Goal: Transaction & Acquisition: Register for event/course

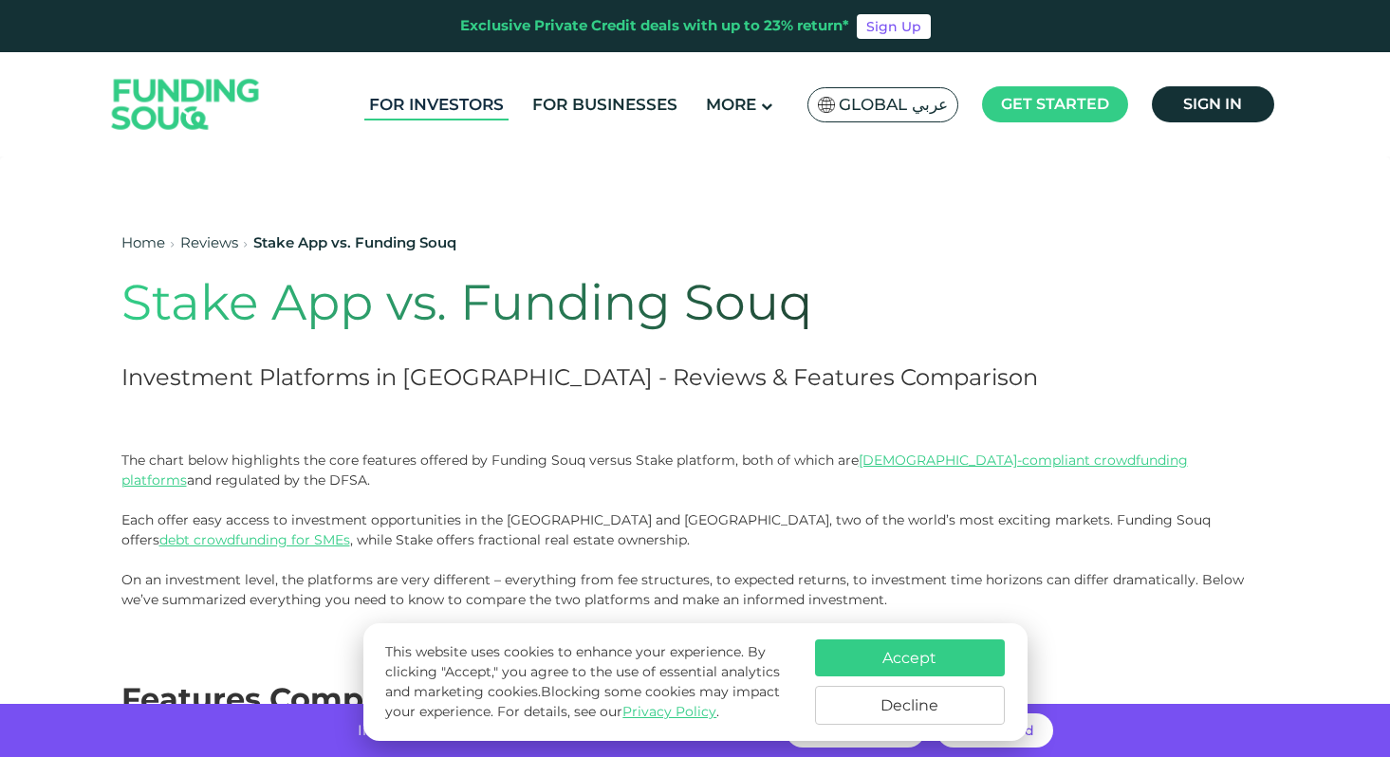
click at [432, 101] on link "For Investors" at bounding box center [436, 104] width 144 height 31
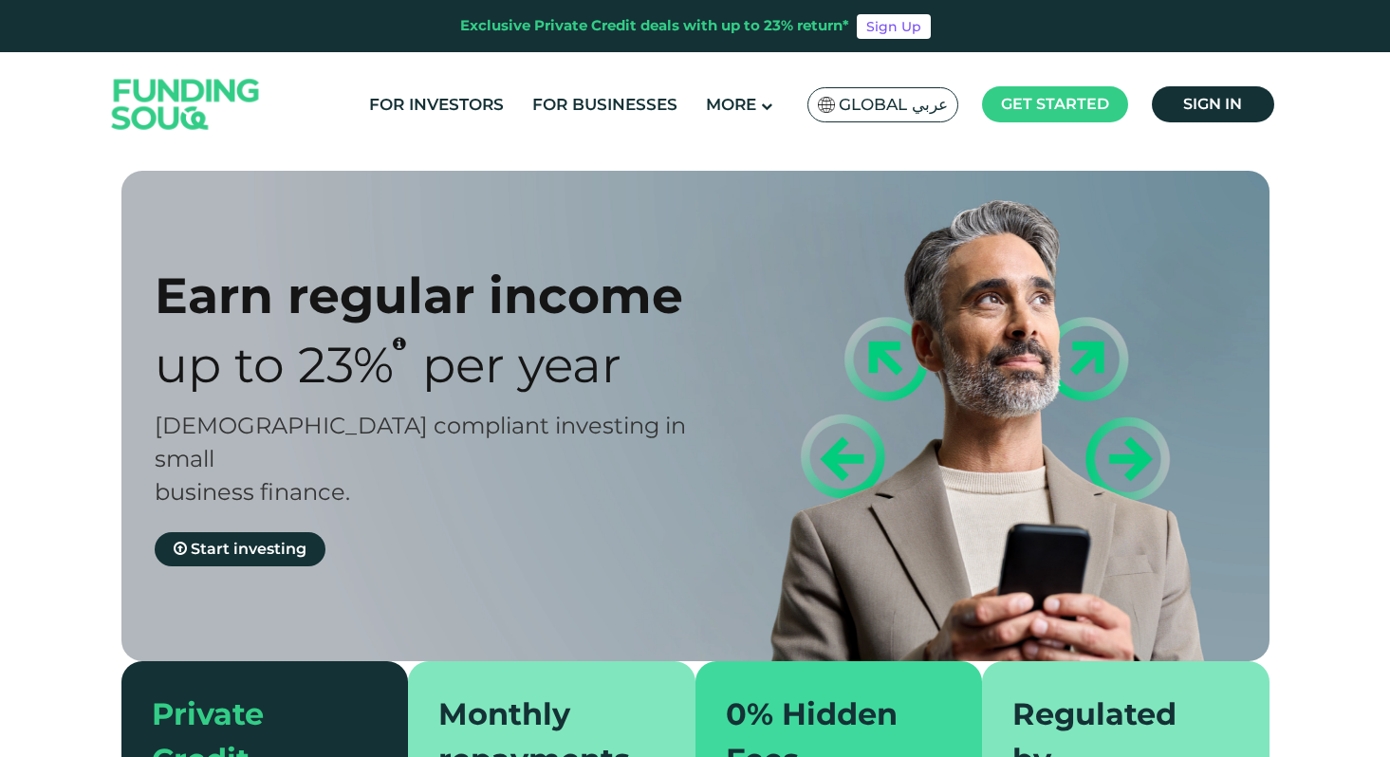
type tc-range-slider "4"
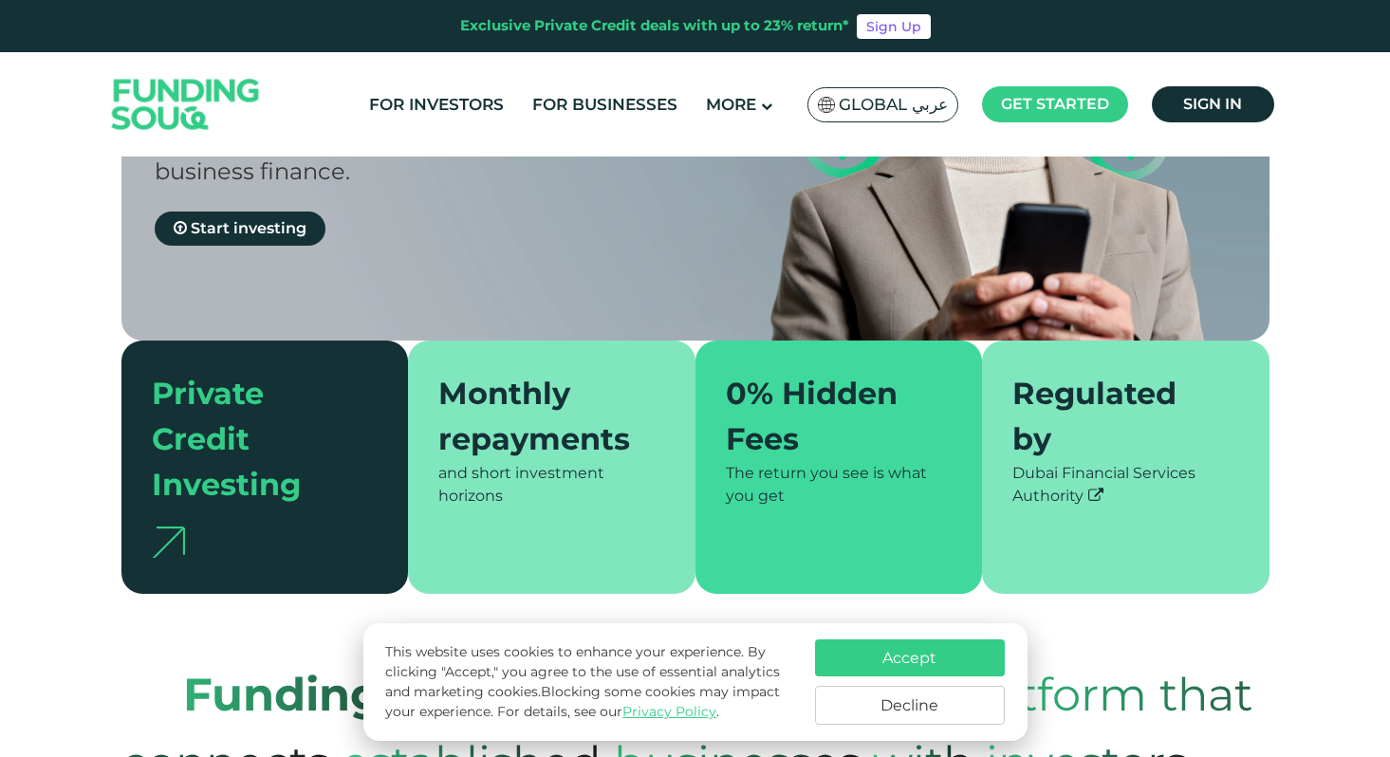
scroll to position [358, 0]
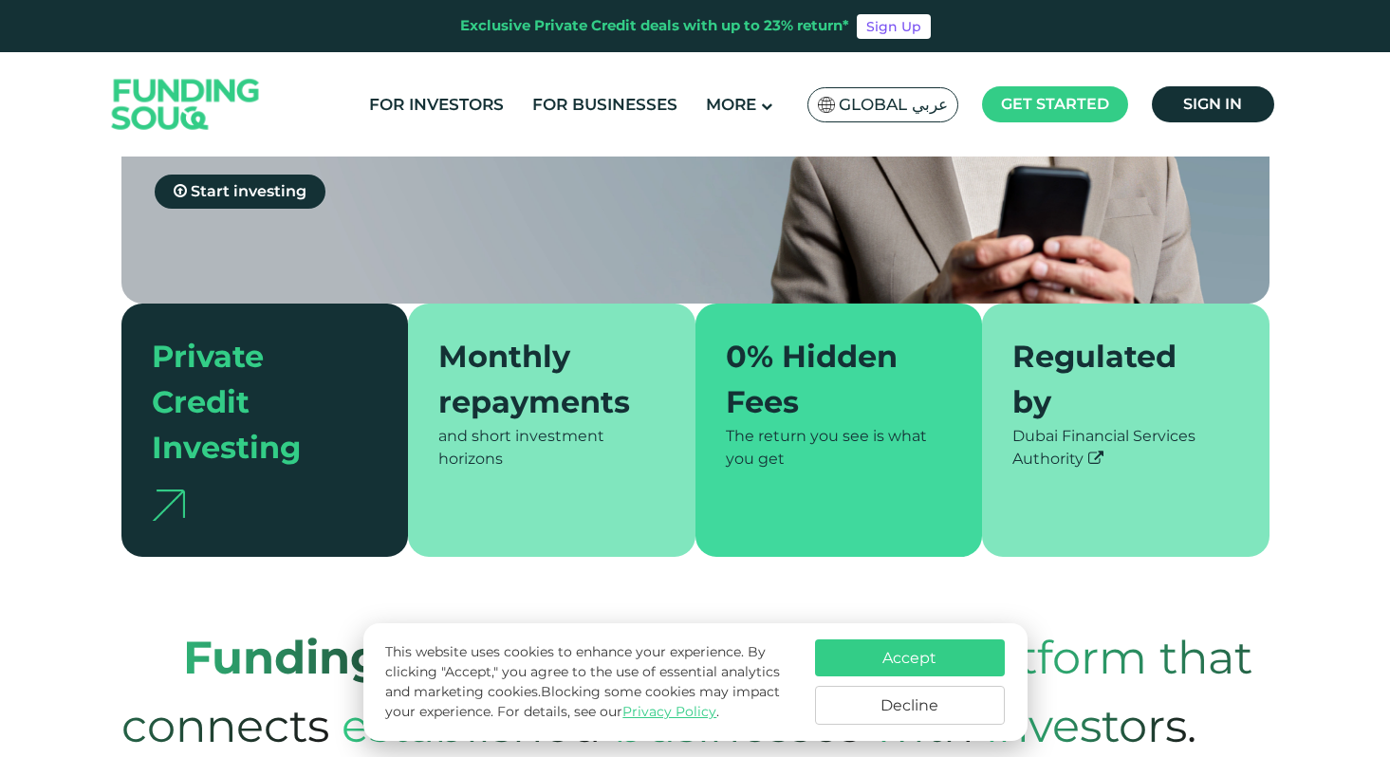
click at [935, 667] on button "Accept" at bounding box center [910, 657] width 190 height 37
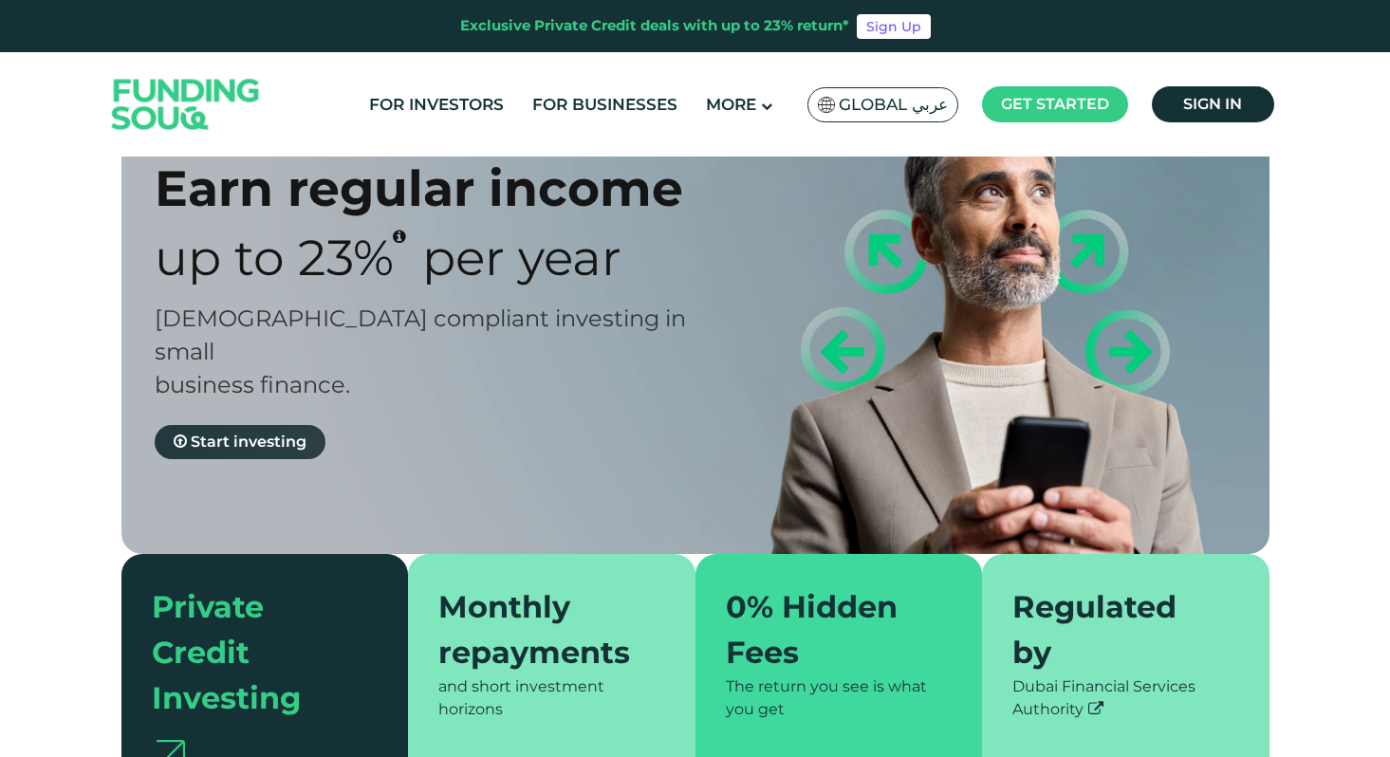
scroll to position [78, 0]
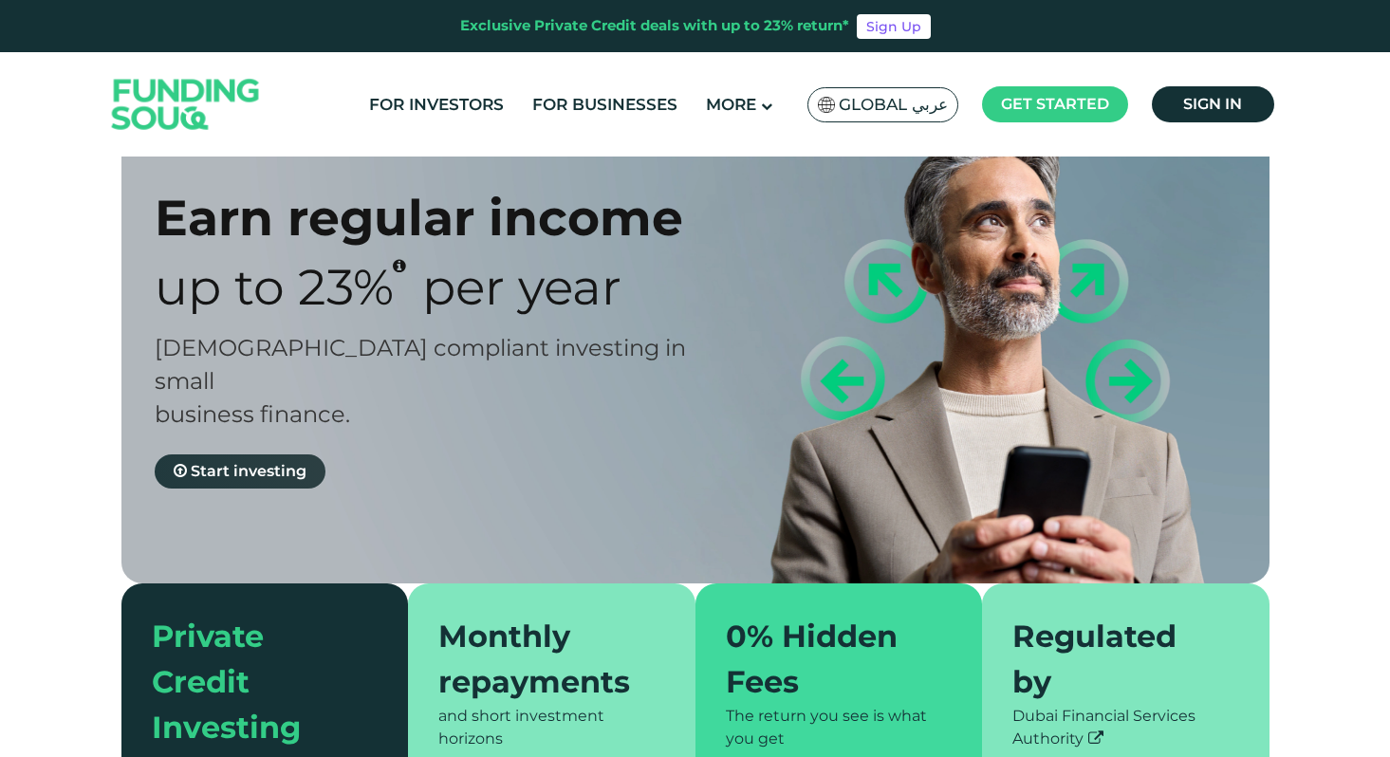
click at [244, 462] on span "Start investing" at bounding box center [249, 471] width 116 height 18
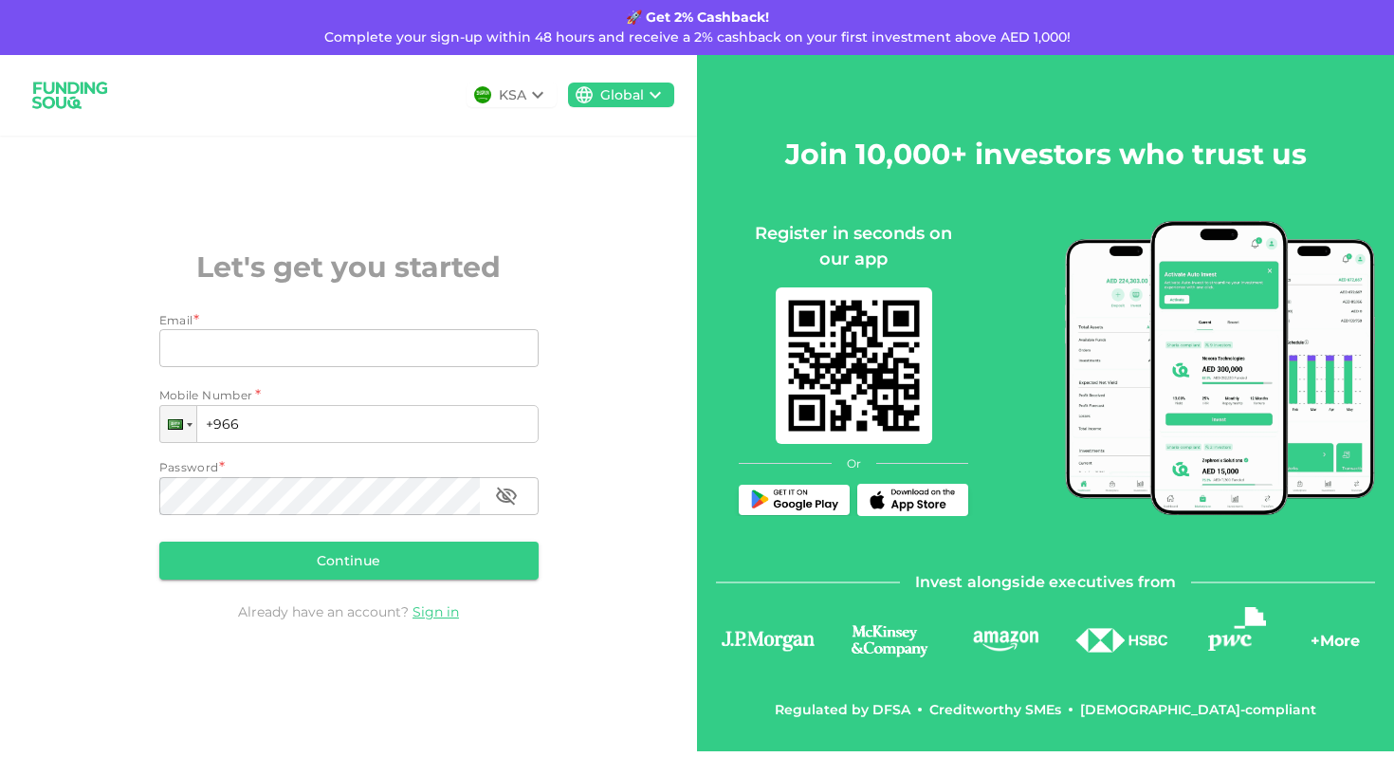
click at [549, 96] on icon at bounding box center [537, 94] width 23 height 23
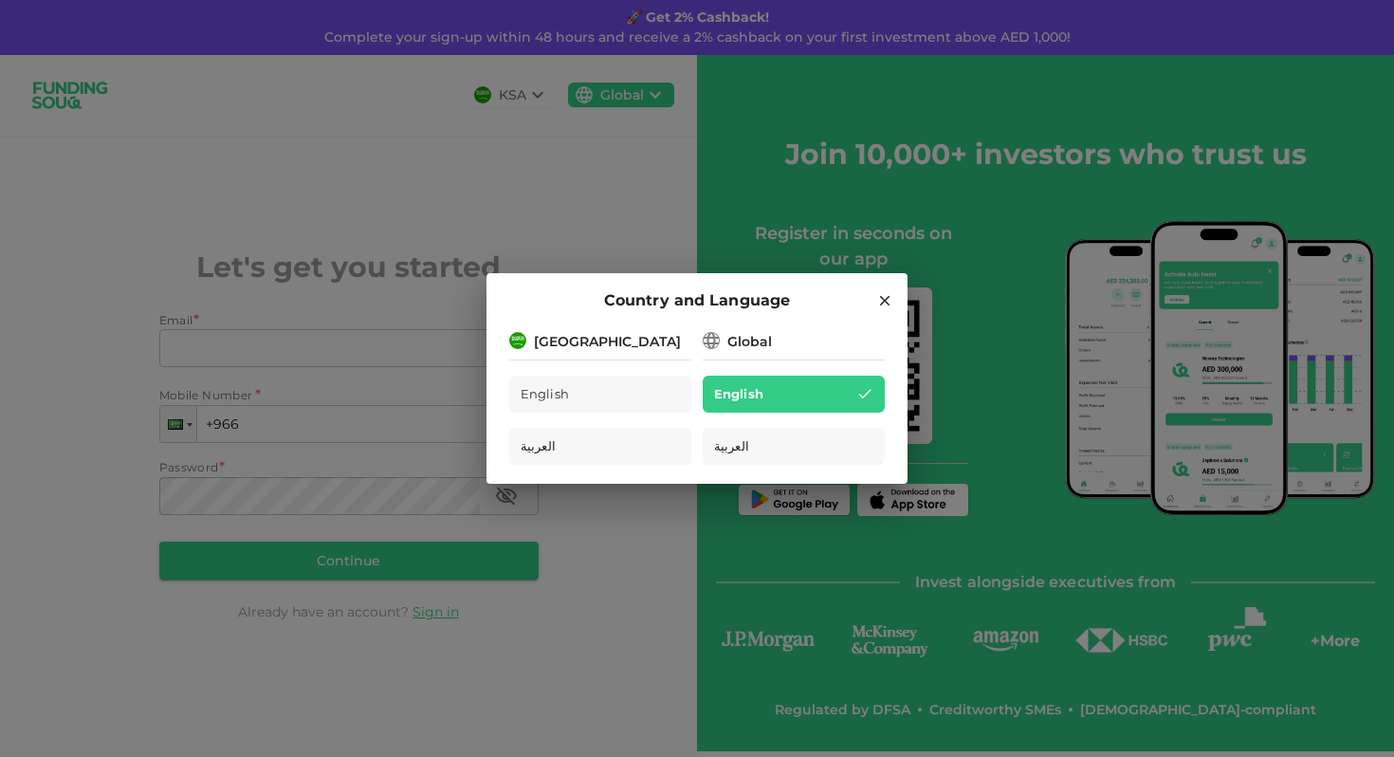
click at [568, 345] on div "[GEOGRAPHIC_DATA]" at bounding box center [607, 342] width 147 height 20
click at [639, 347] on div "[GEOGRAPHIC_DATA]" at bounding box center [600, 340] width 182 height 24
click at [615, 396] on div "English" at bounding box center [600, 394] width 182 height 37
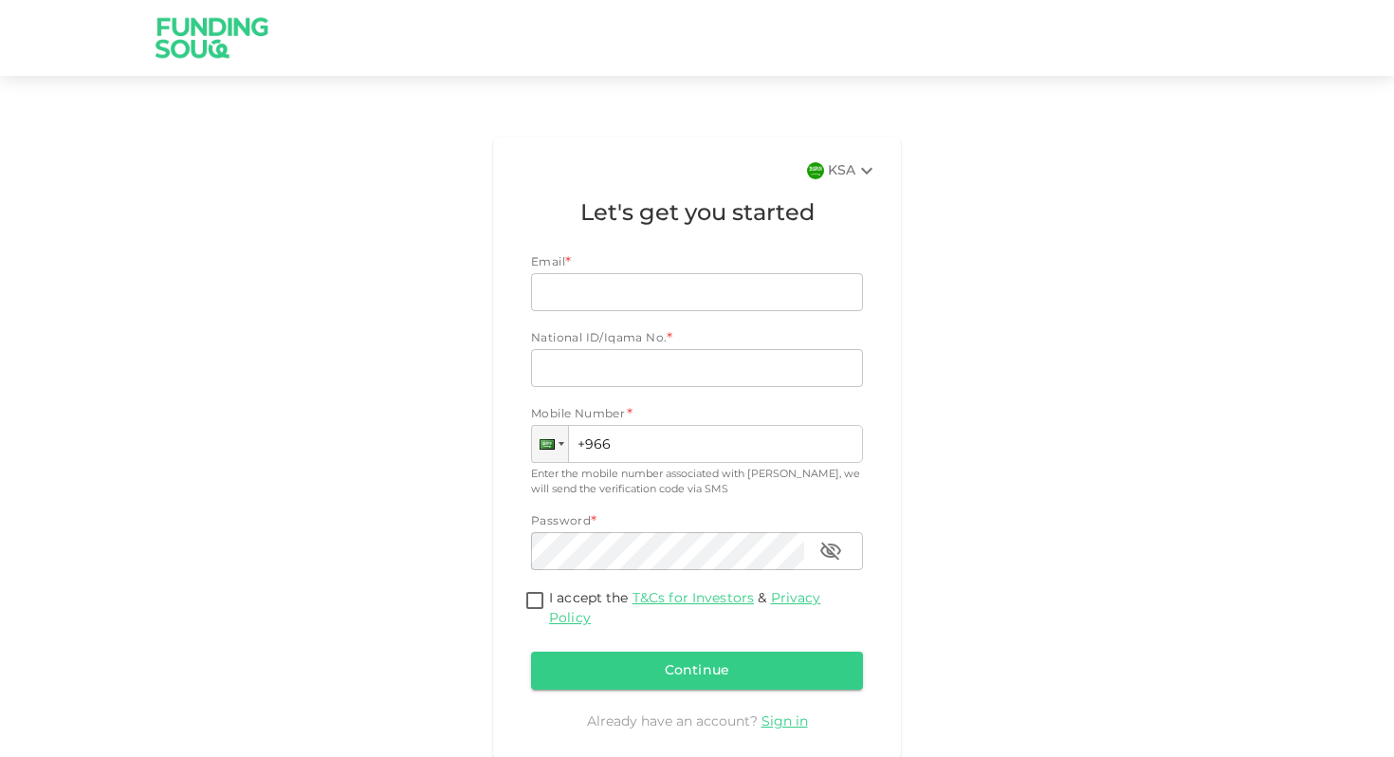
click at [862, 170] on icon at bounding box center [866, 171] width 11 height 7
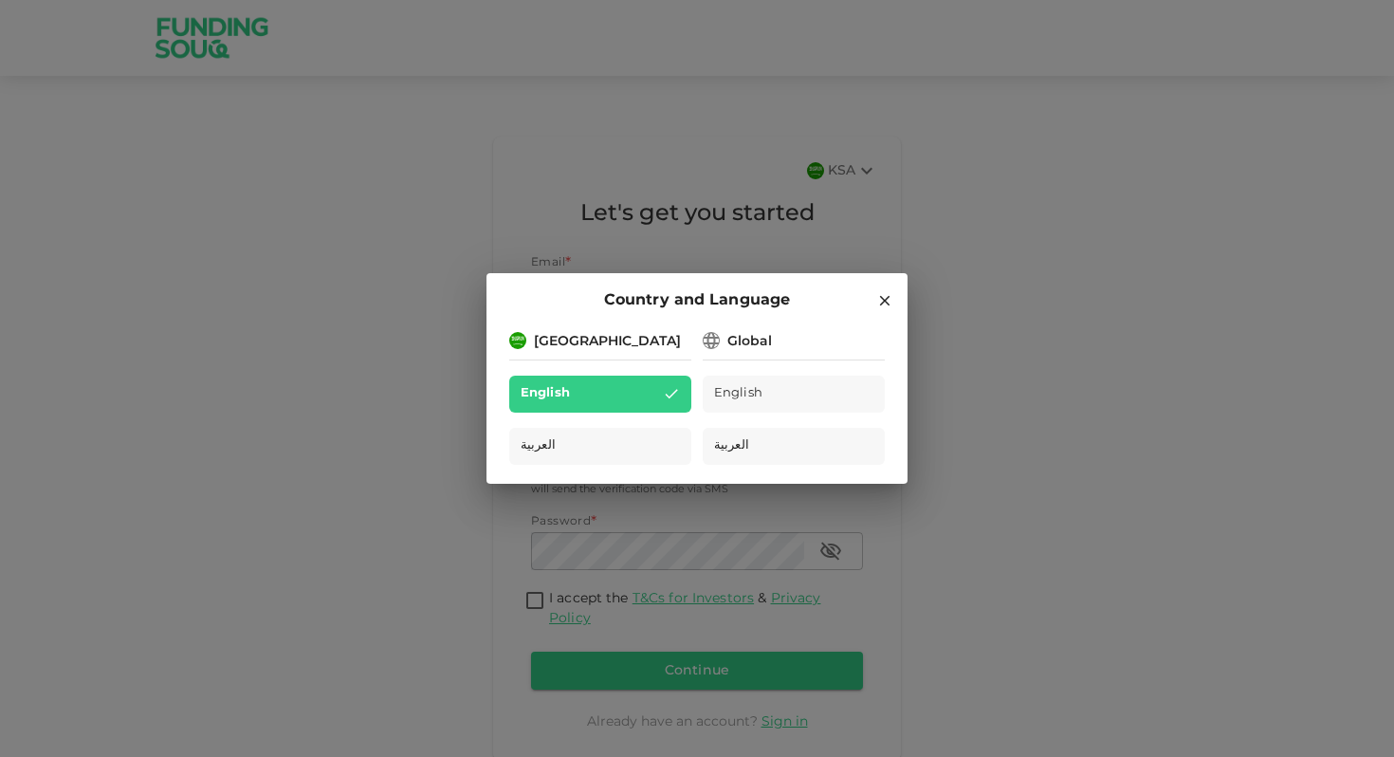
click at [733, 343] on div "Global" at bounding box center [750, 342] width 45 height 20
click at [781, 345] on div "Global" at bounding box center [794, 340] width 182 height 24
click at [740, 403] on span "English" at bounding box center [738, 394] width 49 height 22
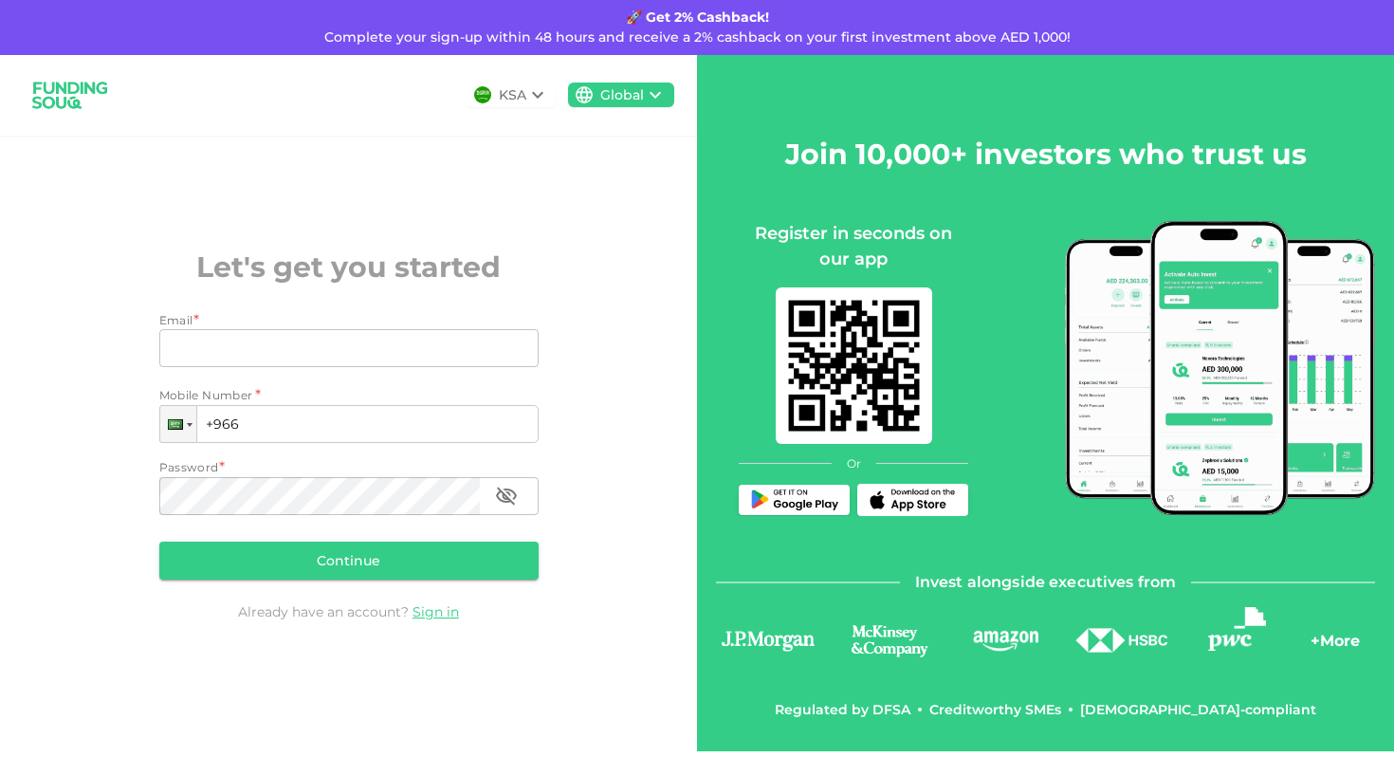
click at [537, 100] on icon at bounding box center [537, 94] width 23 height 23
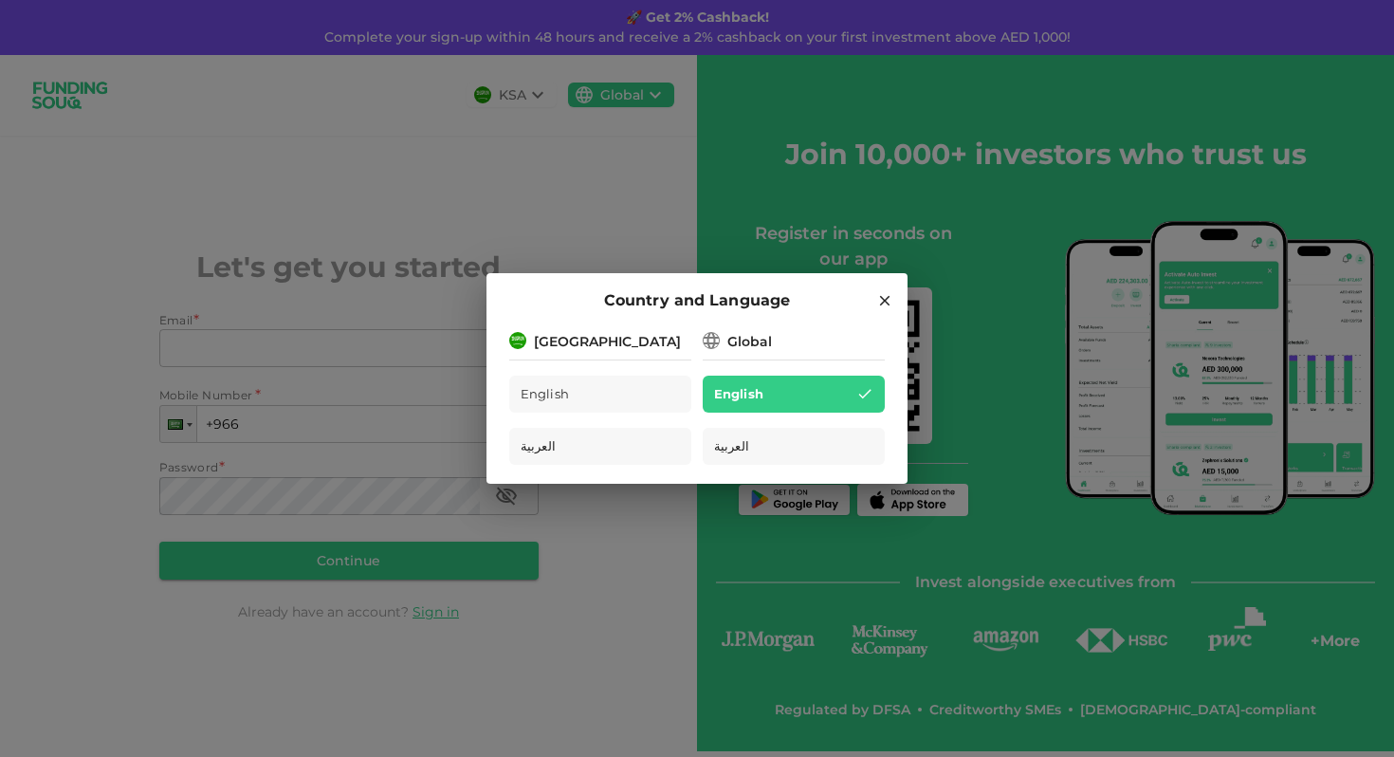
click at [894, 301] on h2 "Country and Language" at bounding box center [697, 300] width 421 height 55
click at [884, 294] on icon at bounding box center [884, 300] width 17 height 17
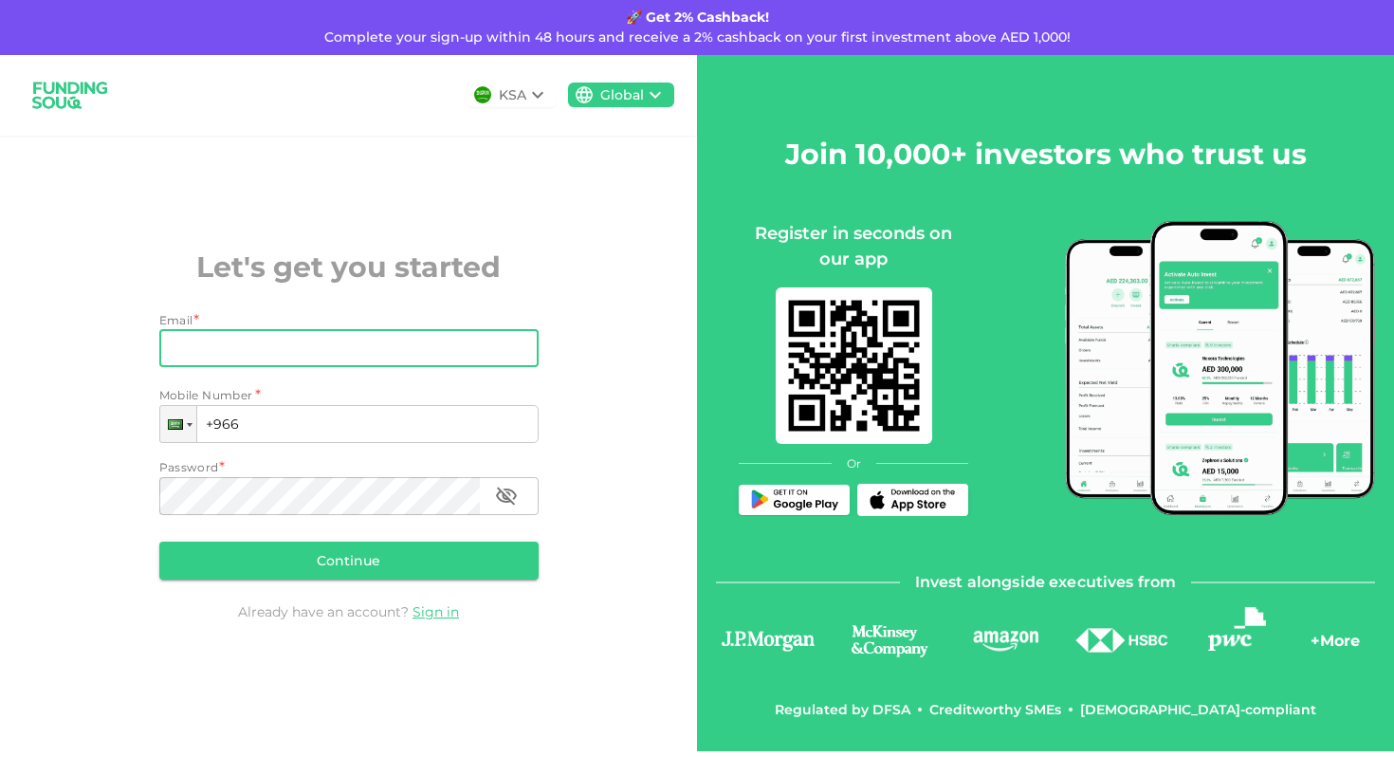
click at [339, 331] on input "Email" at bounding box center [338, 348] width 359 height 38
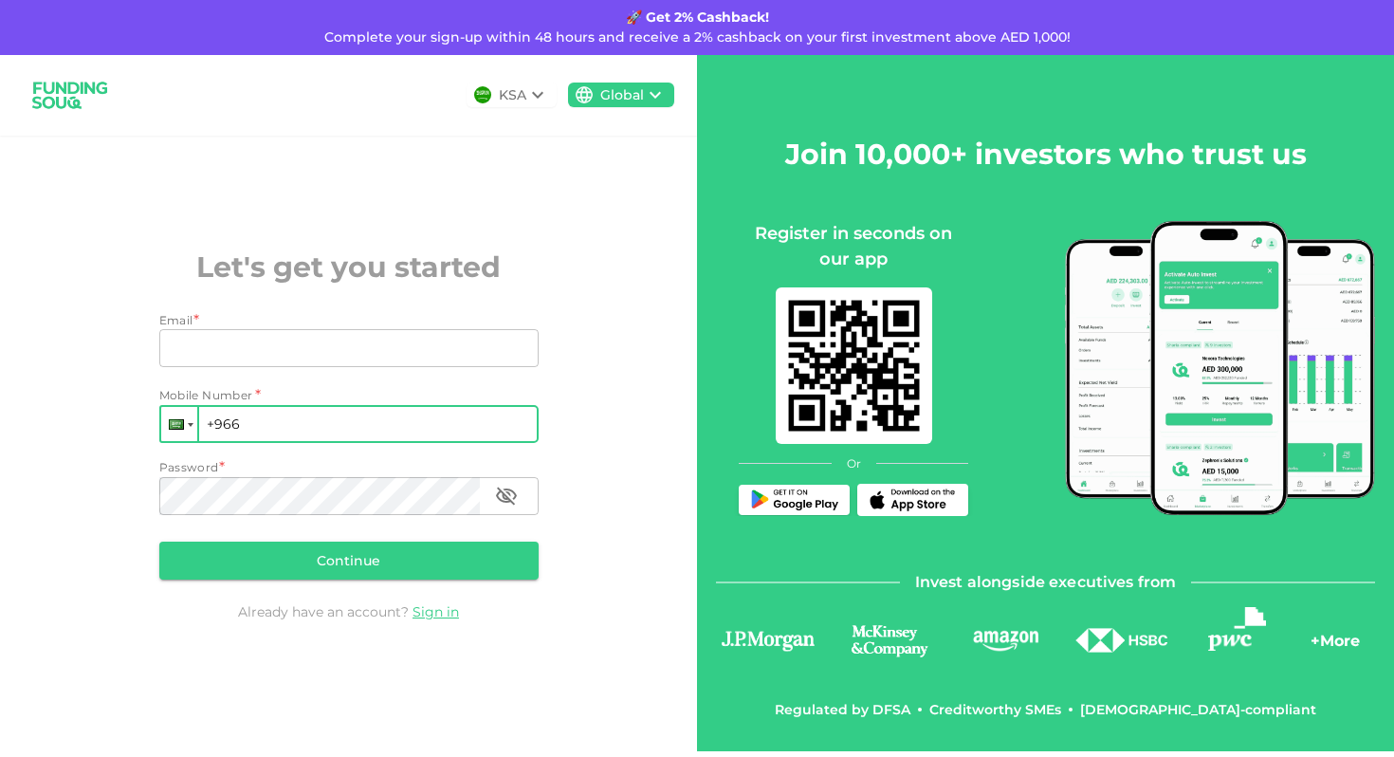
click at [180, 417] on div at bounding box center [179, 424] width 36 height 34
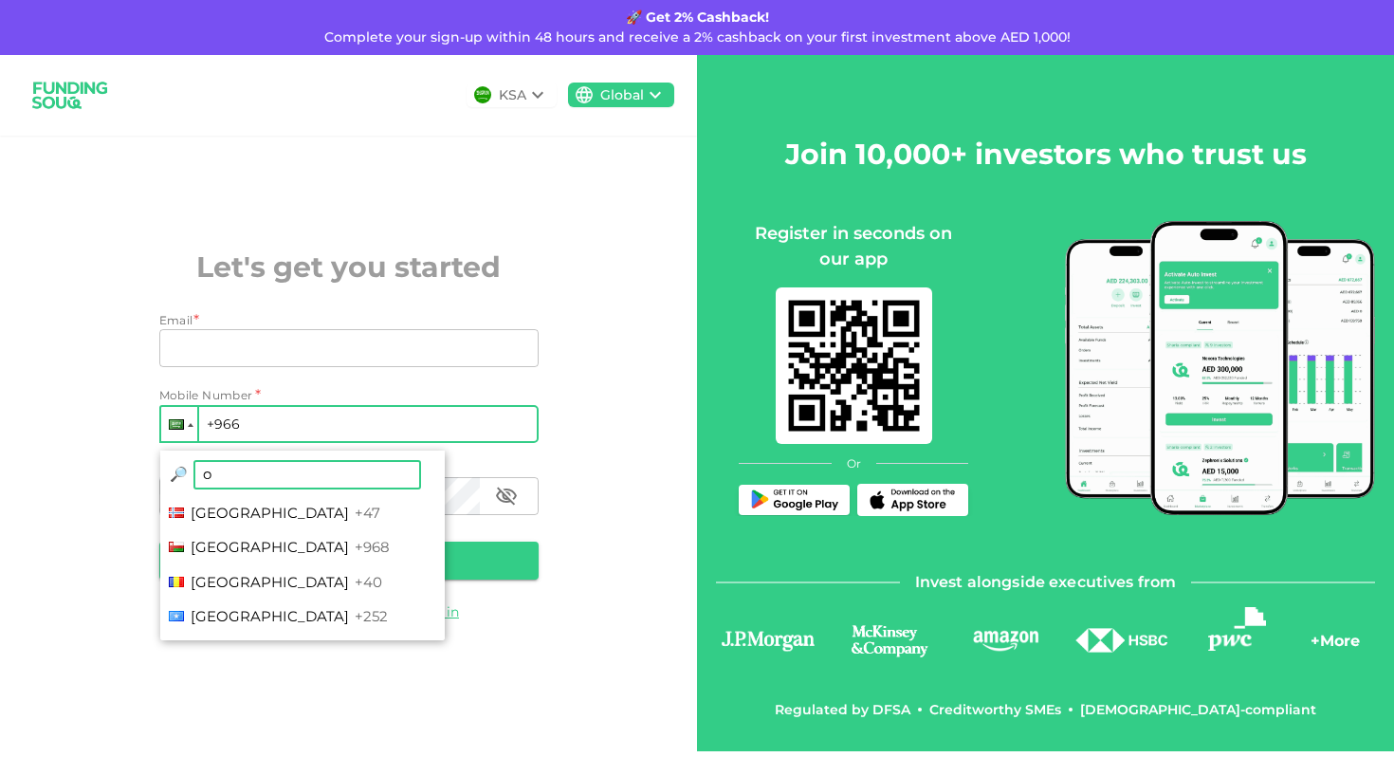
scroll to position [250, 0]
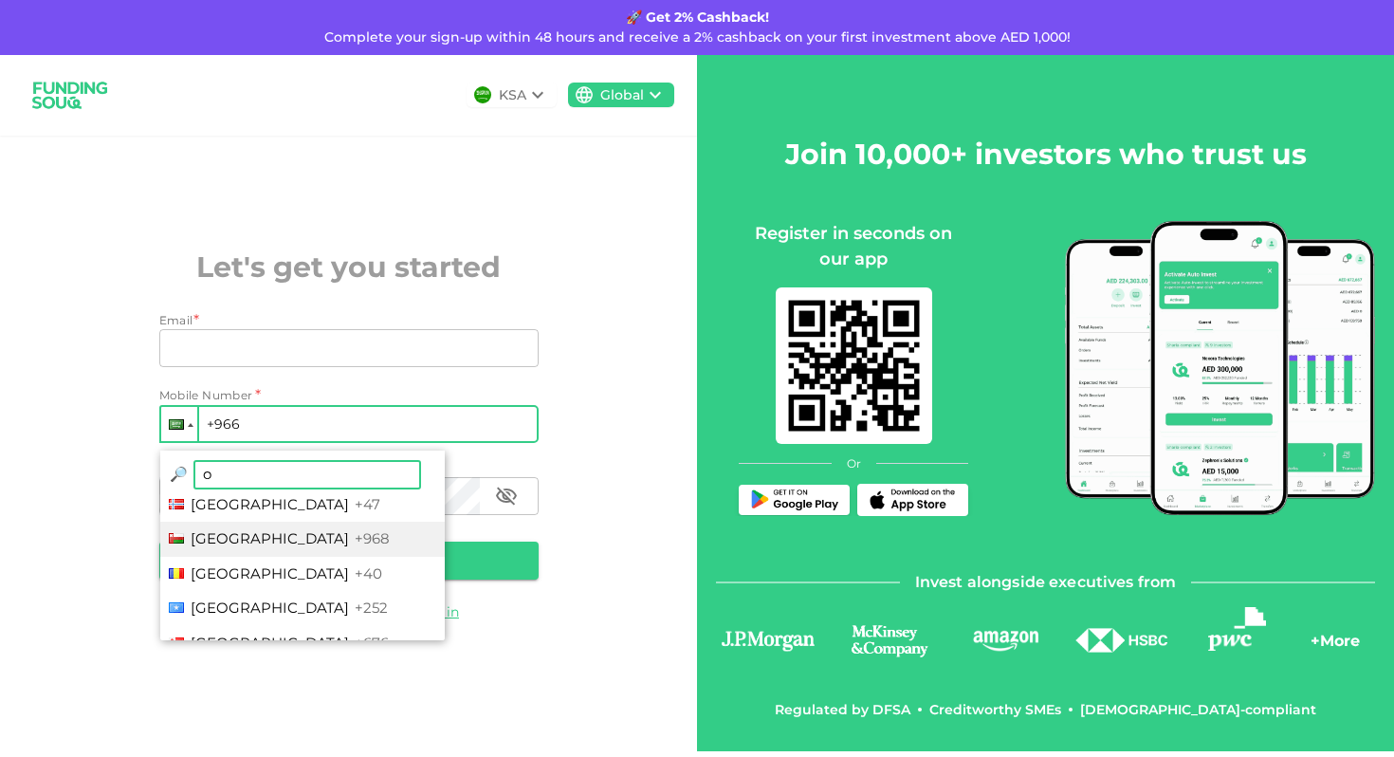
type input "o"
click at [208, 557] on li "Oman +968" at bounding box center [302, 539] width 285 height 35
type input "+968"
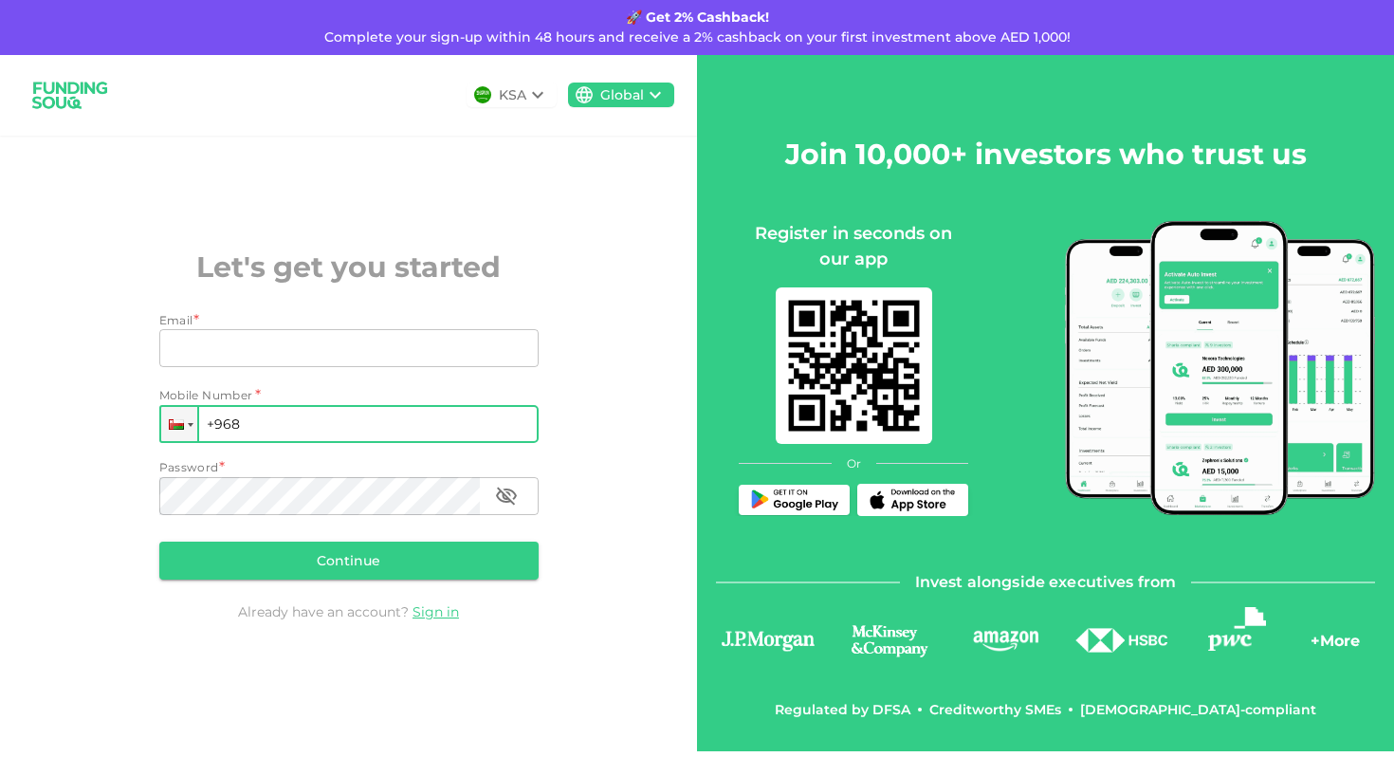
click at [276, 433] on input "+968" at bounding box center [348, 424] width 379 height 38
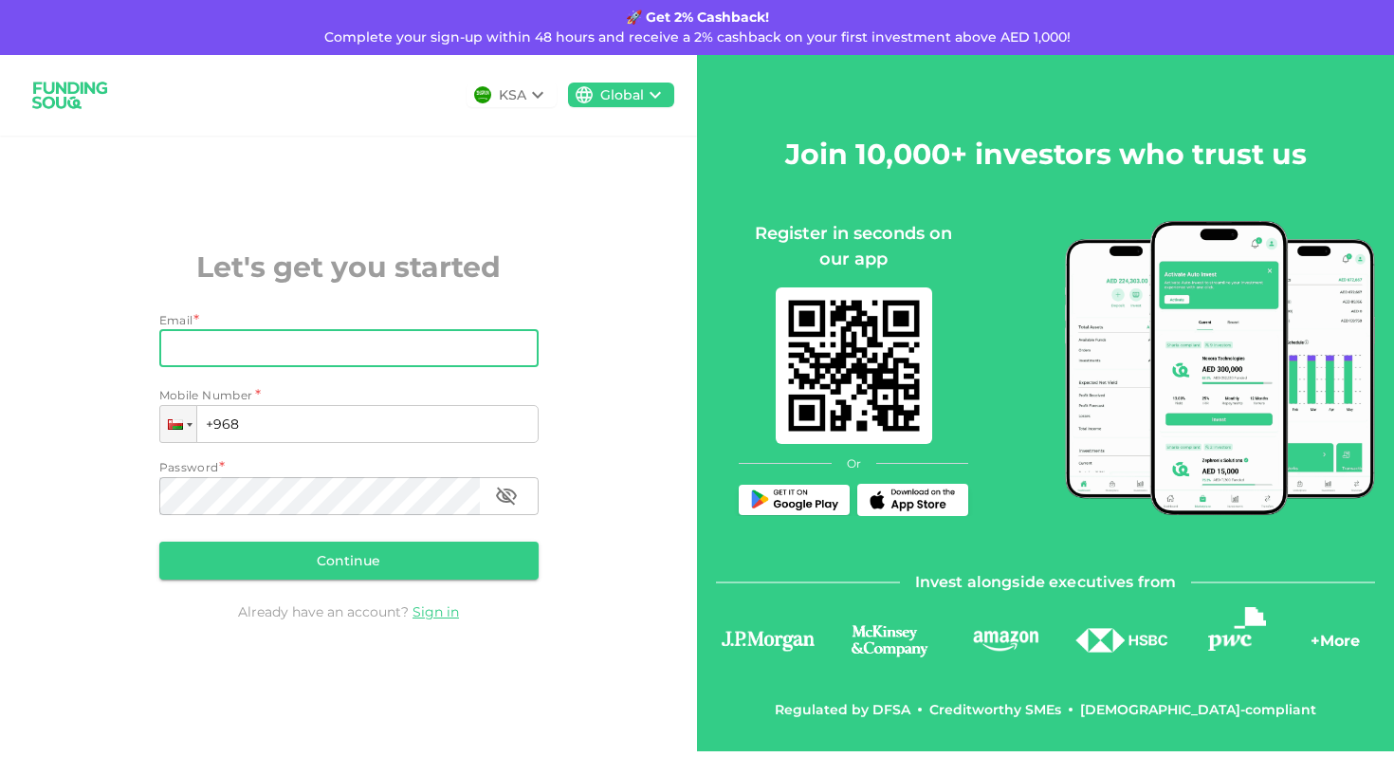
click at [245, 360] on input "Email" at bounding box center [338, 348] width 359 height 38
type input "[EMAIL_ADDRESS][DOMAIN_NAME]"
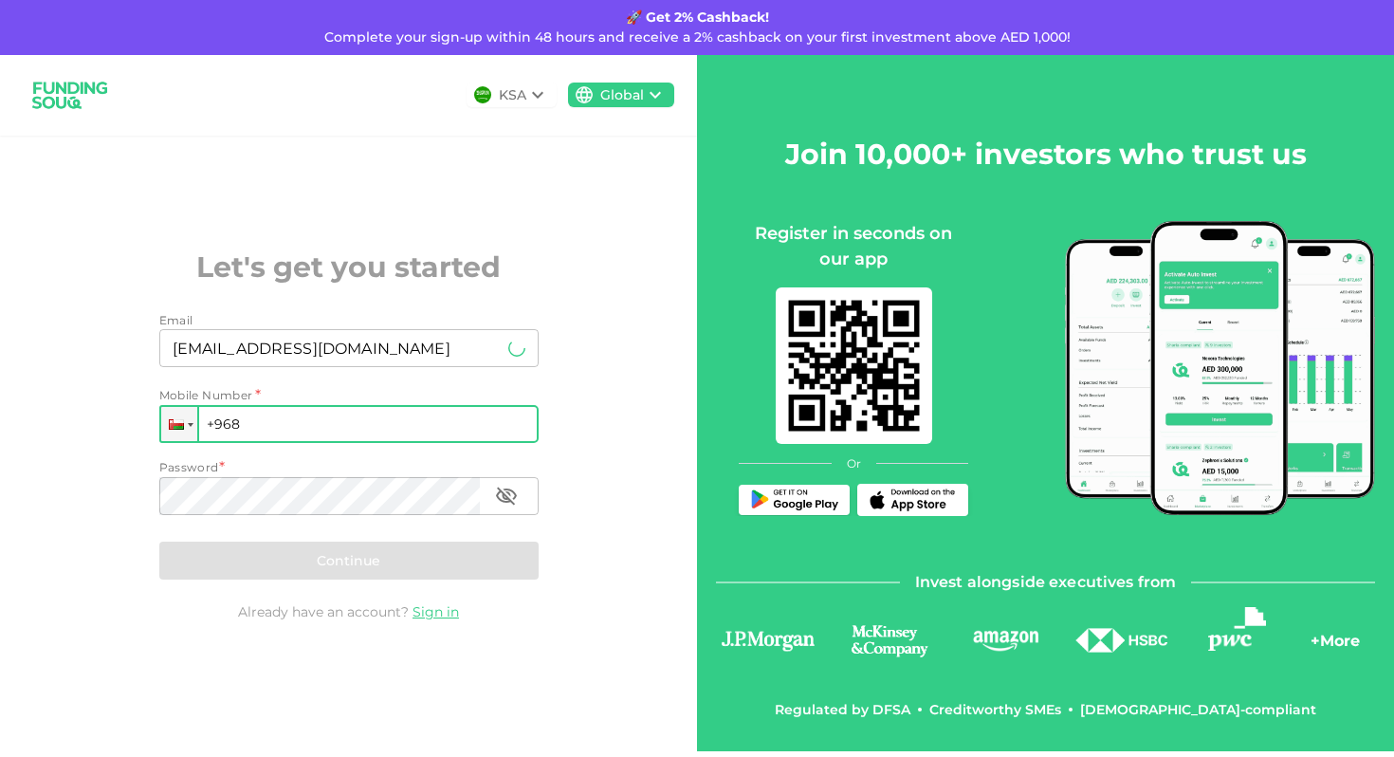
click at [284, 418] on input "+968" at bounding box center [348, 424] width 379 height 38
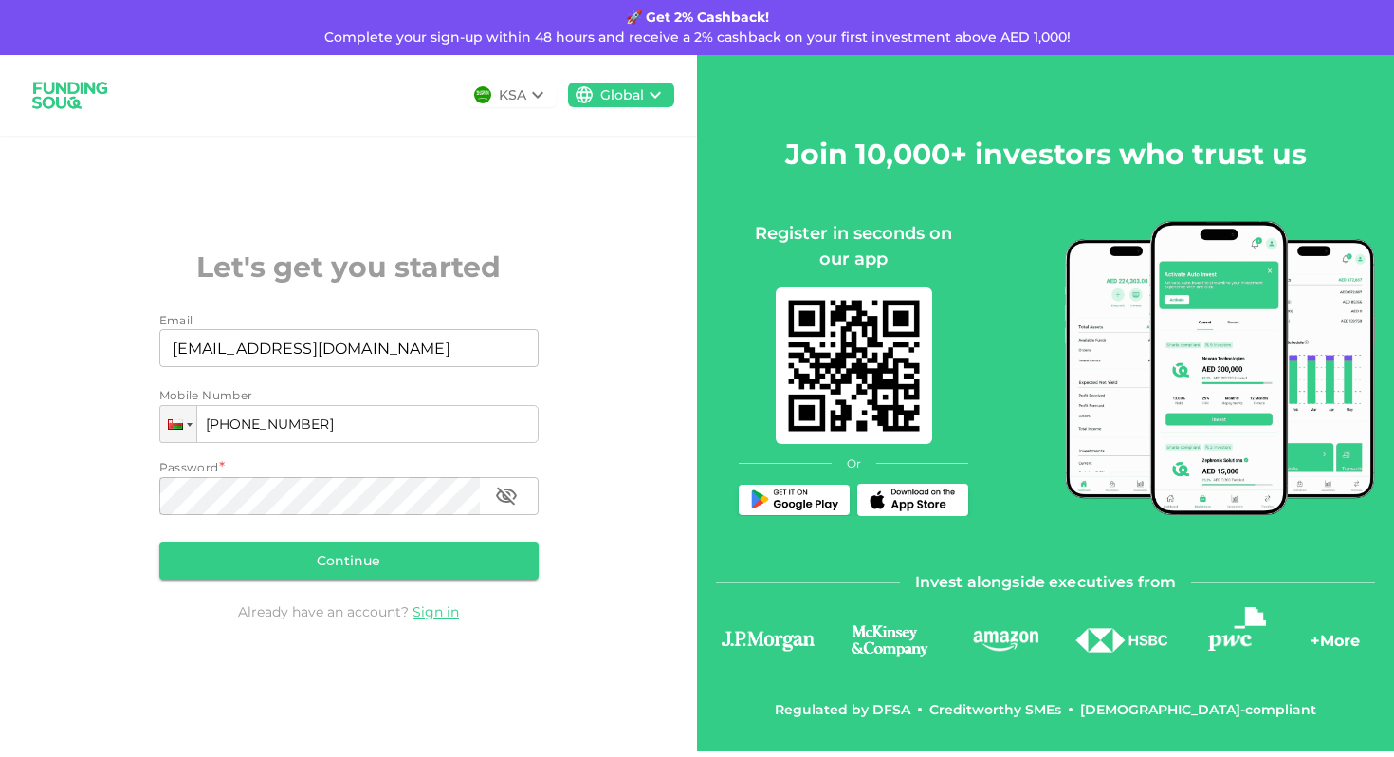
type input "[PHONE_NUMBER]"
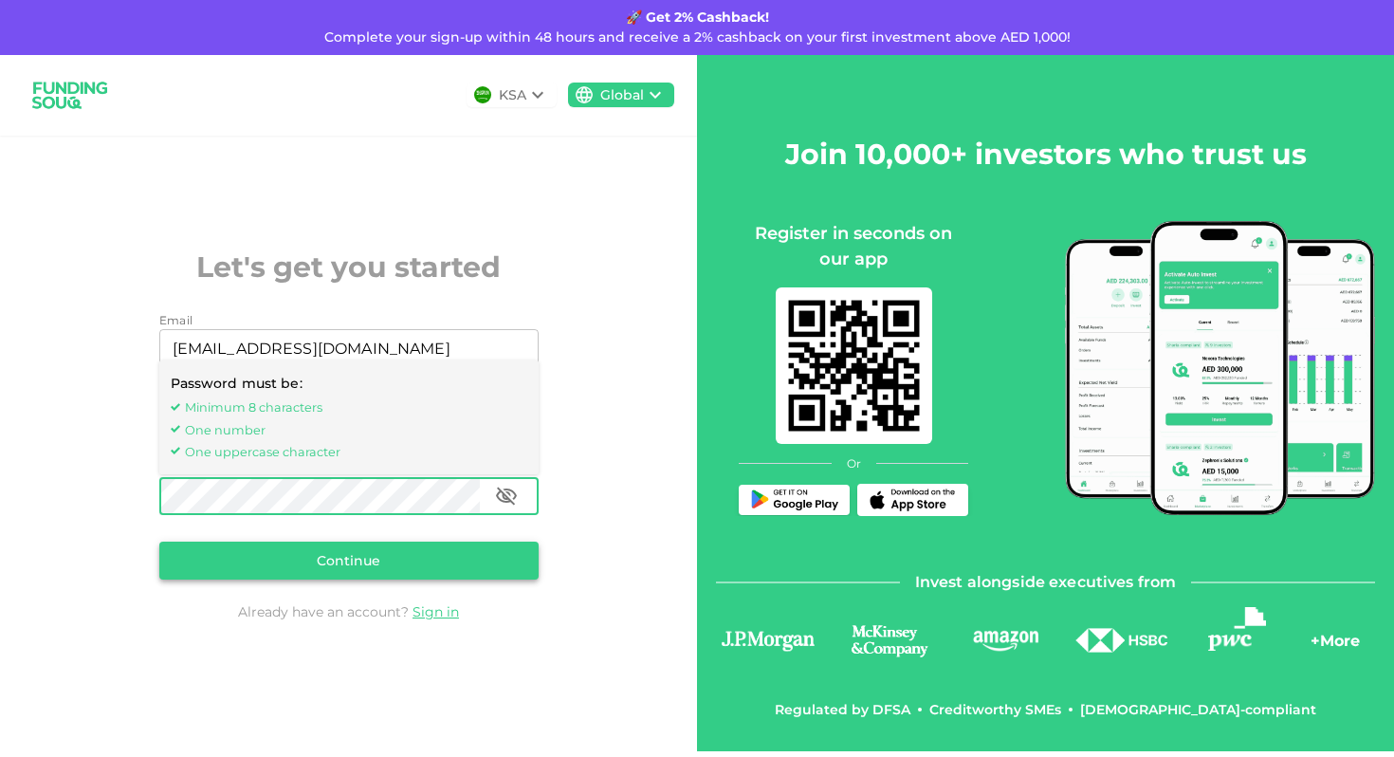
click at [308, 554] on button "Continue" at bounding box center [348, 561] width 379 height 38
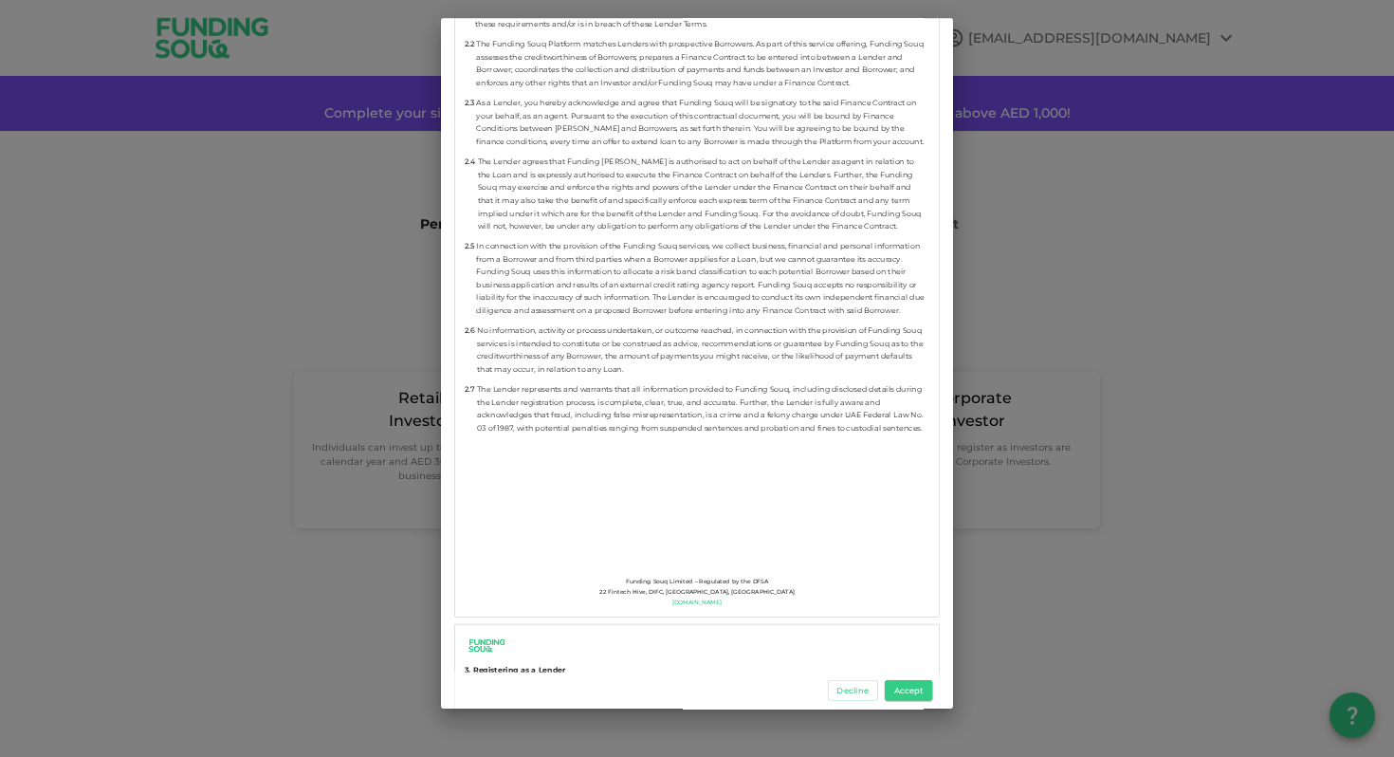
scroll to position [1432, 0]
click at [912, 690] on button "Accept" at bounding box center [908, 690] width 47 height 21
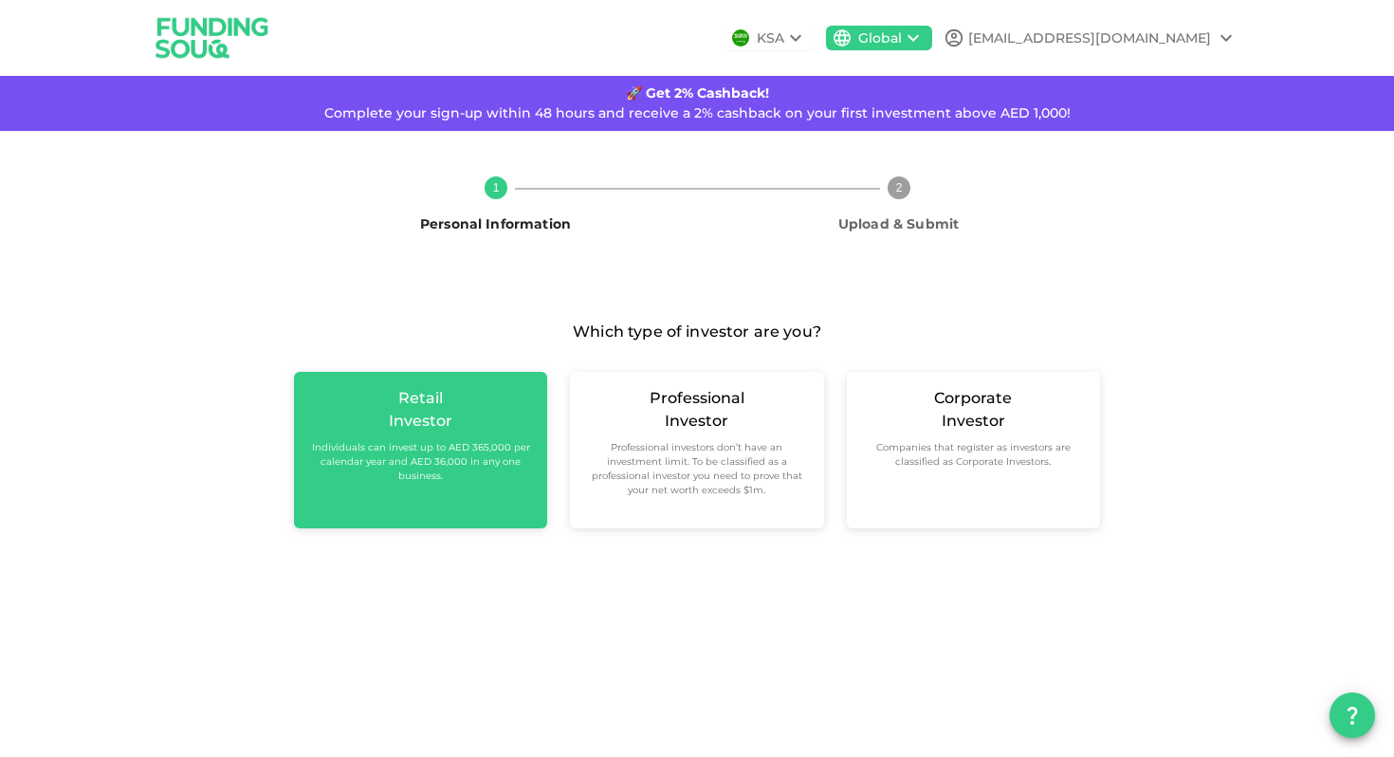
click at [433, 416] on div "Investor" at bounding box center [421, 421] width 64 height 23
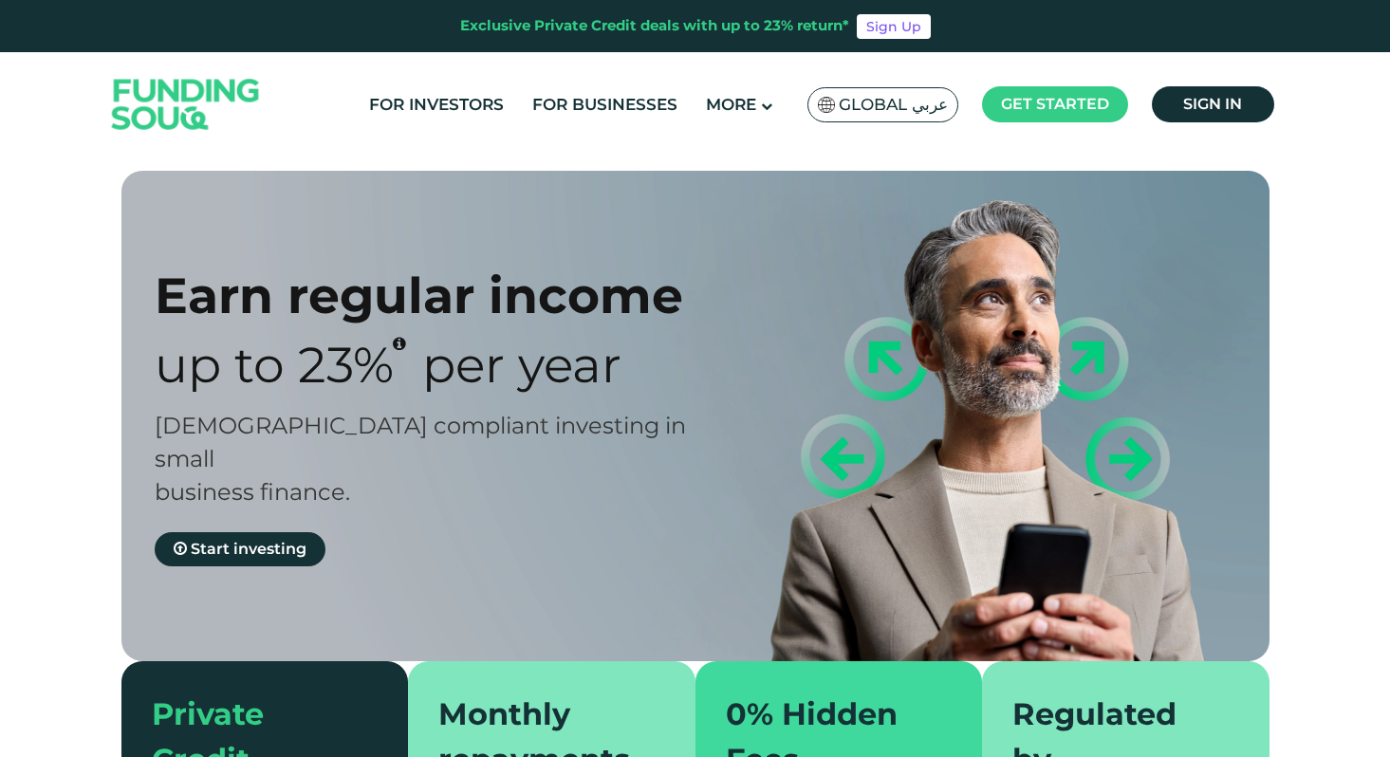
scroll to position [78, 0]
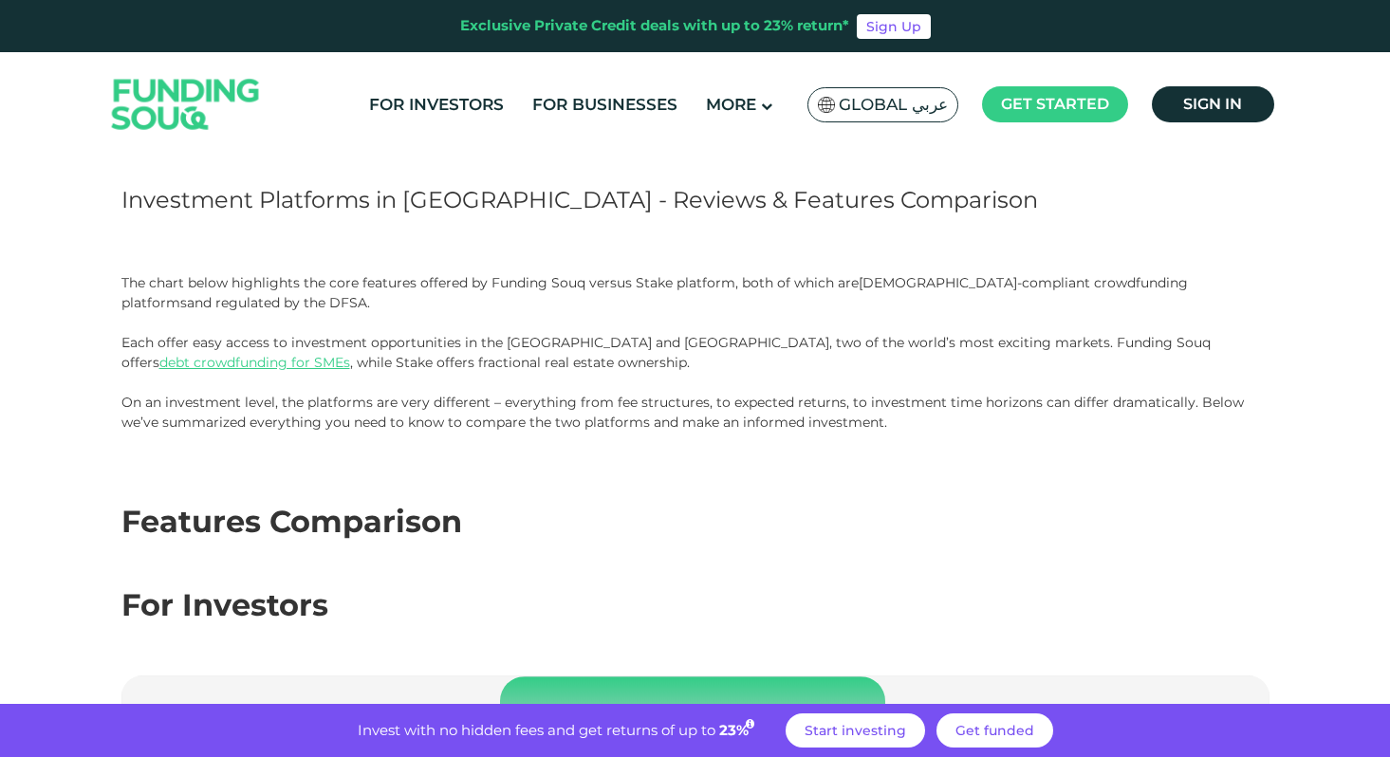
scroll to position [182, 0]
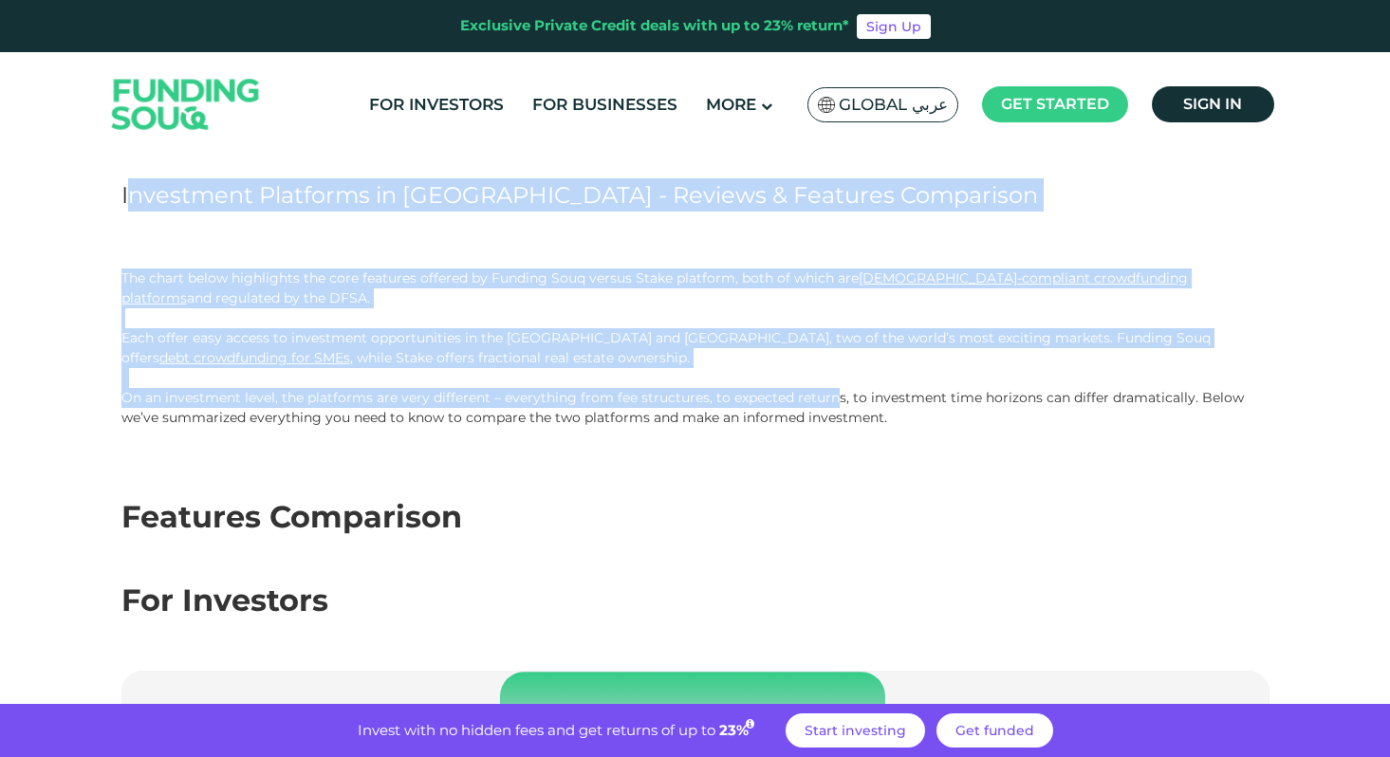
drag, startPoint x: 831, startPoint y: 390, endPoint x: 824, endPoint y: 194, distance: 196.5
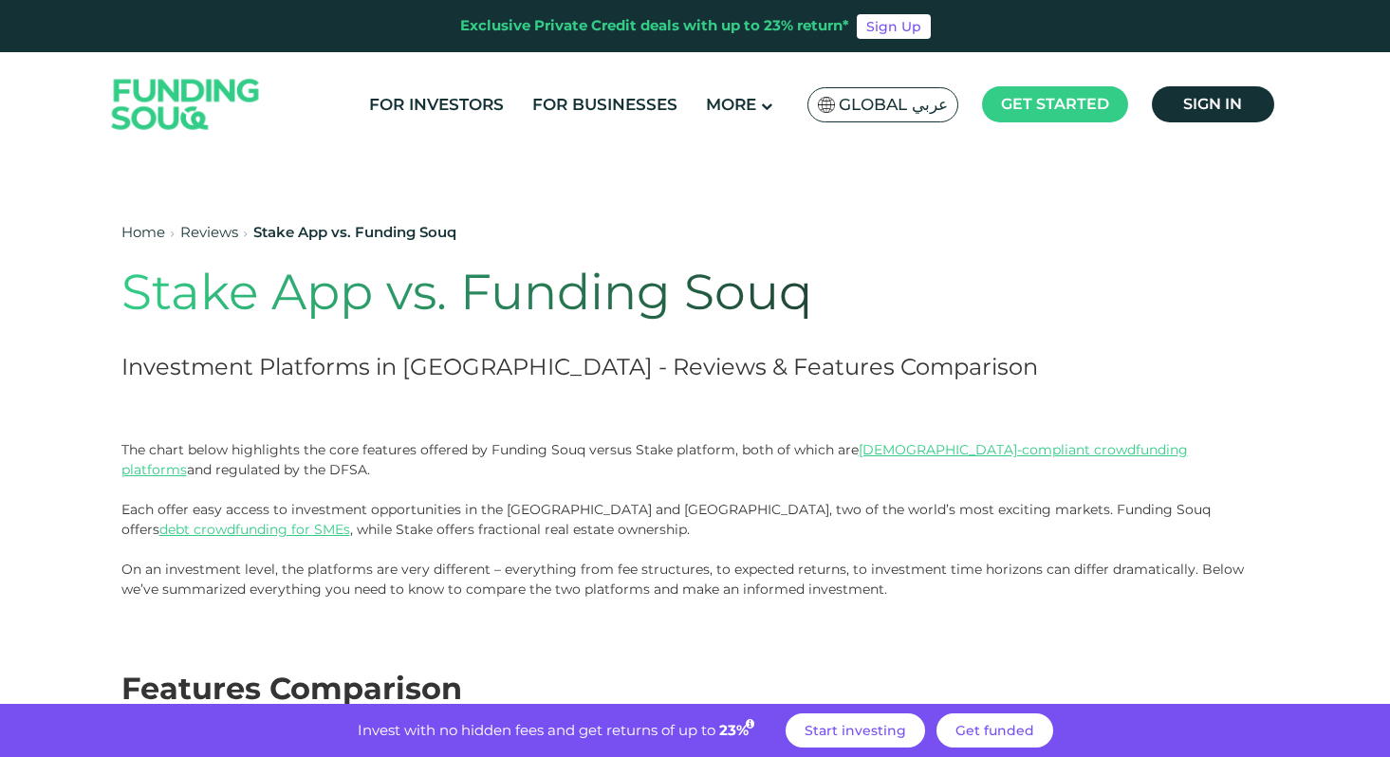
scroll to position [0, 0]
